Goal: Obtain resource: Obtain resource

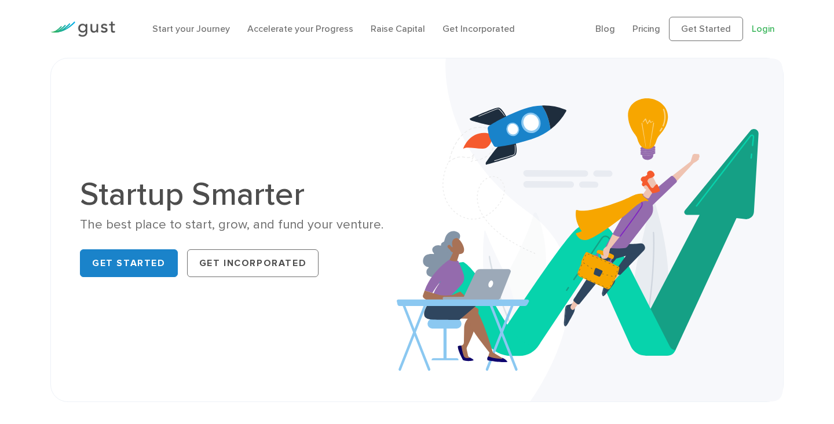
click at [765, 29] on link "Login" at bounding box center [763, 28] width 23 height 11
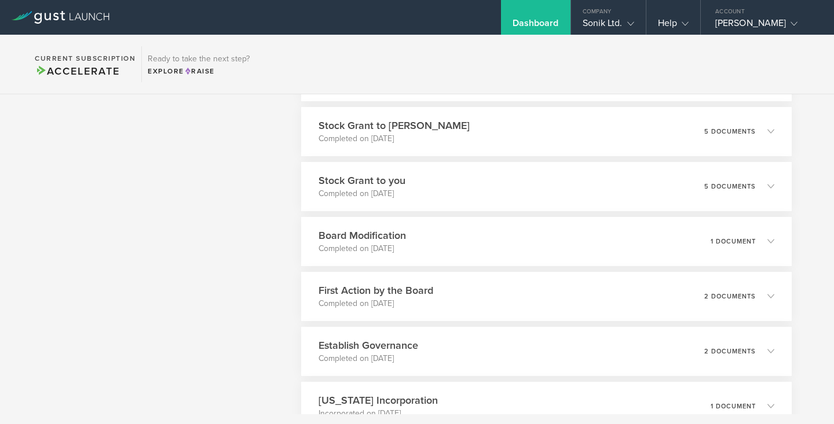
scroll to position [1497, 0]
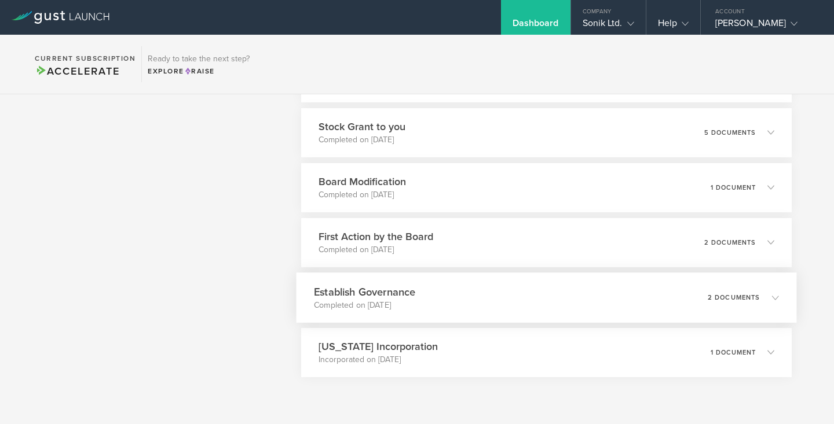
click at [405, 297] on h3 "Establish Governance" at bounding box center [364, 292] width 101 height 16
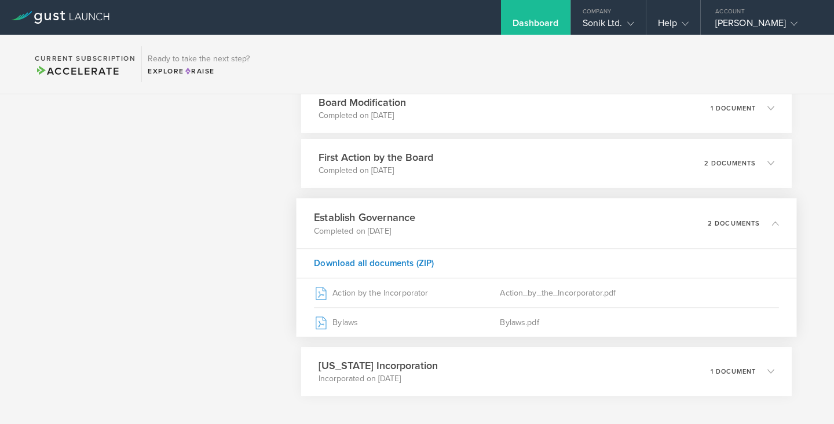
scroll to position [1583, 0]
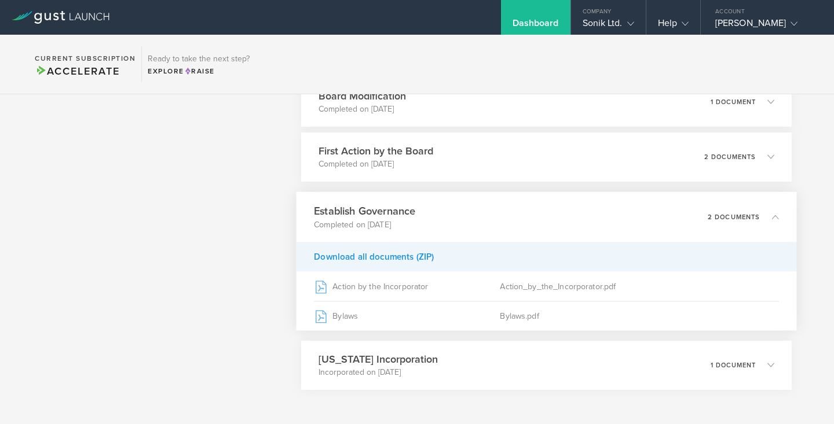
click at [404, 262] on div "Download all documents (ZIP)" at bounding box center [546, 257] width 500 height 30
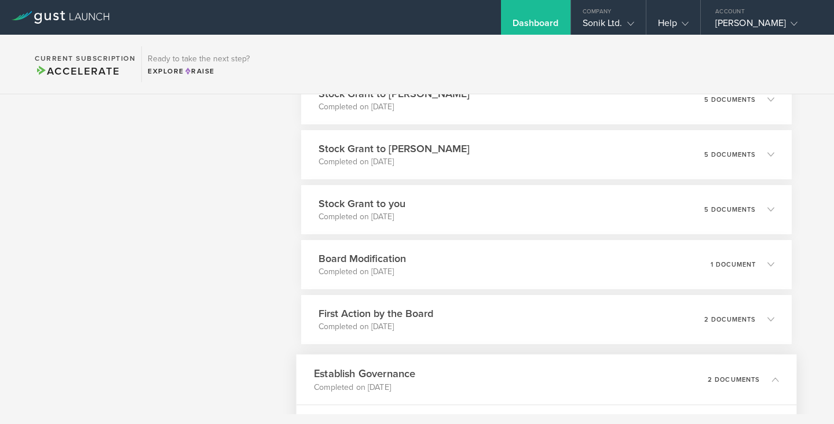
scroll to position [1433, 0]
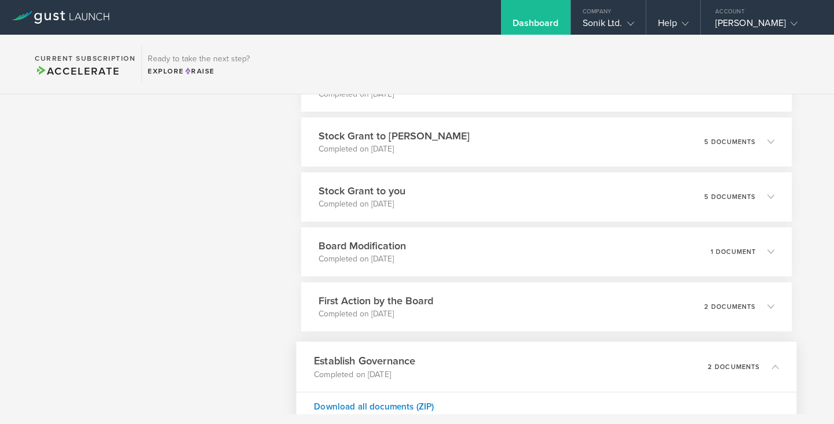
click at [364, 197] on h3 "Stock Grant to you" at bounding box center [361, 191] width 87 height 15
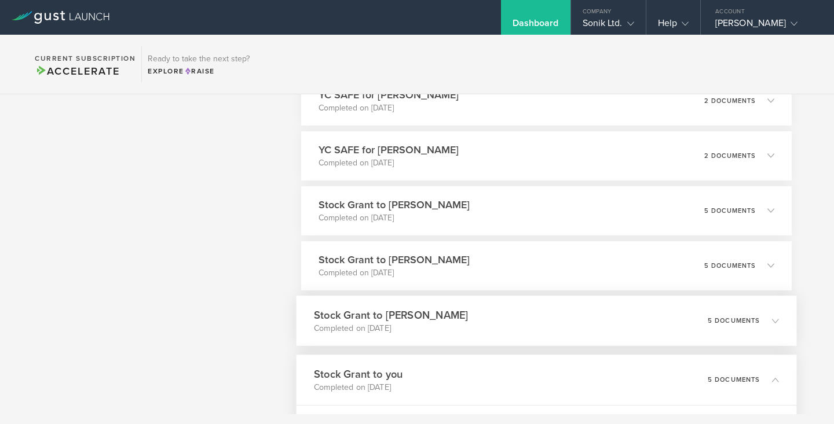
scroll to position [1253, 0]
click at [374, 199] on h3 "Stock Grant to [PERSON_NAME]" at bounding box center [391, 207] width 154 height 16
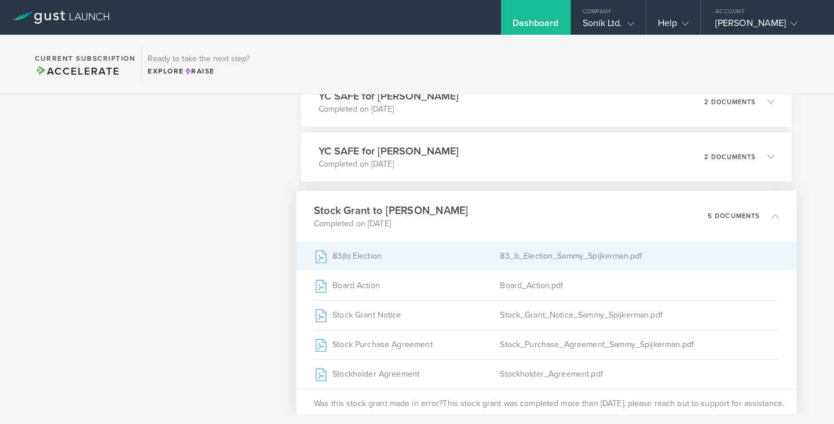
scroll to position [1295, 0]
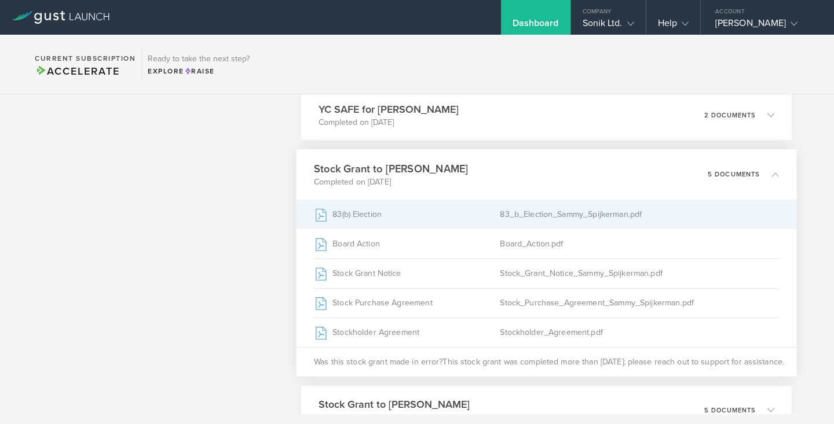
click at [356, 214] on div "83(b) Election" at bounding box center [407, 214] width 186 height 29
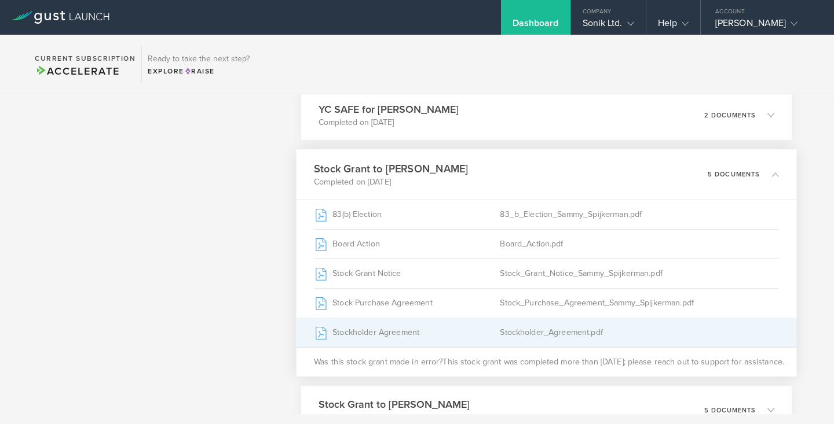
click at [385, 330] on div "Stockholder Agreement" at bounding box center [407, 332] width 186 height 29
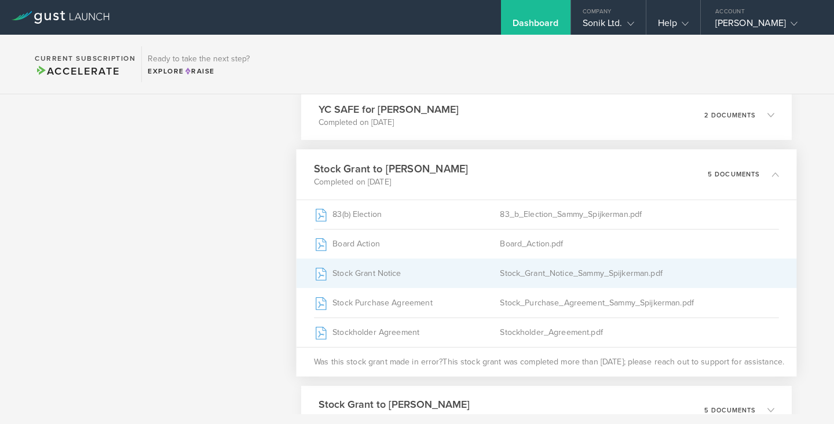
click at [392, 270] on div "Stock Grant Notice" at bounding box center [407, 273] width 186 height 29
